Goal: Task Accomplishment & Management: Use online tool/utility

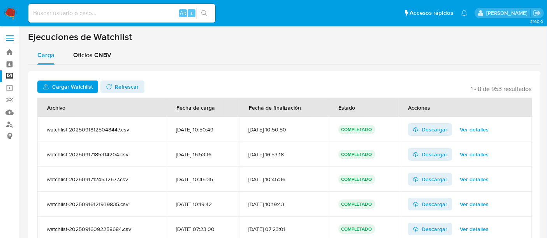
click at [86, 83] on span "Cargar Watchlist" at bounding box center [72, 87] width 41 height 12
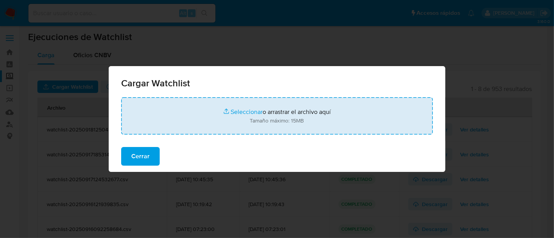
click at [245, 112] on input "file" at bounding box center [277, 115] width 312 height 37
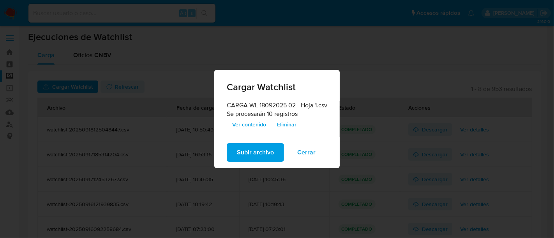
click at [247, 158] on span "Subir archivo" at bounding box center [255, 152] width 37 height 17
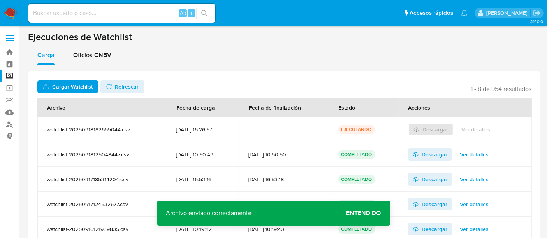
click at [123, 83] on span "Refrescar" at bounding box center [127, 87] width 24 height 12
click at [478, 132] on span "Ver detalles" at bounding box center [476, 129] width 29 height 11
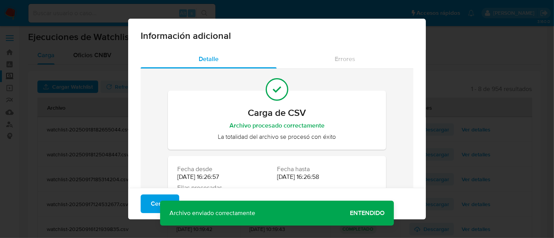
click at [430, 170] on div "Información adicional Detalle Errores Carga de CSV Archivo procesado correctame…" at bounding box center [277, 119] width 554 height 238
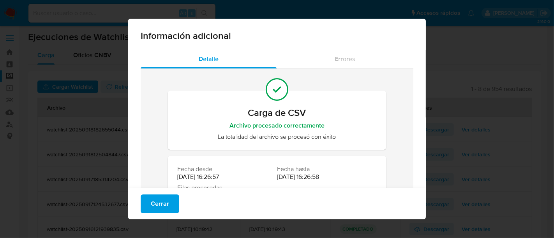
drag, startPoint x: 229, startPoint y: 99, endPoint x: 194, endPoint y: 124, distance: 43.2
drag, startPoint x: 194, startPoint y: 124, endPoint x: 176, endPoint y: 117, distance: 19.4
click at [177, 117] on h2 "Carga de CSV" at bounding box center [276, 113] width 199 height 12
click at [61, 65] on div "Información adicional Detalle Errores Carga de CSV Archivo procesado correctame…" at bounding box center [277, 119] width 554 height 238
